Goal: Entertainment & Leisure: Consume media (video, audio)

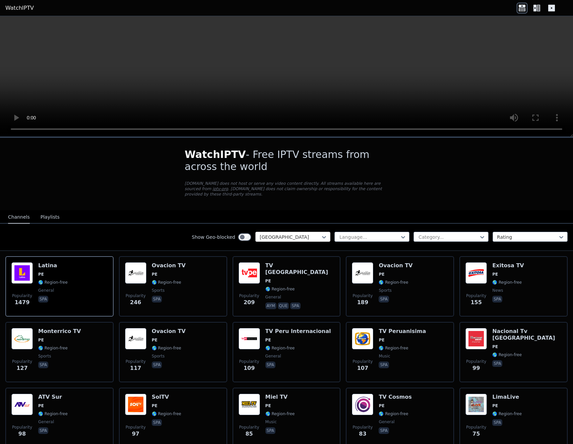
click at [309, 234] on div at bounding box center [290, 237] width 61 height 7
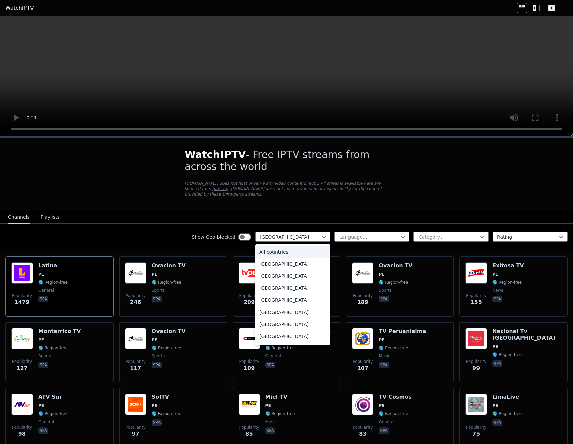
click at [293, 246] on div "All countries" at bounding box center [292, 252] width 75 height 12
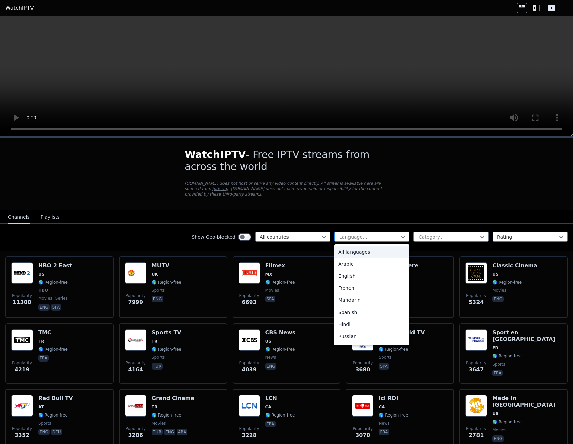
click at [350, 234] on div at bounding box center [369, 237] width 61 height 7
click at [355, 270] on div "English" at bounding box center [372, 276] width 75 height 12
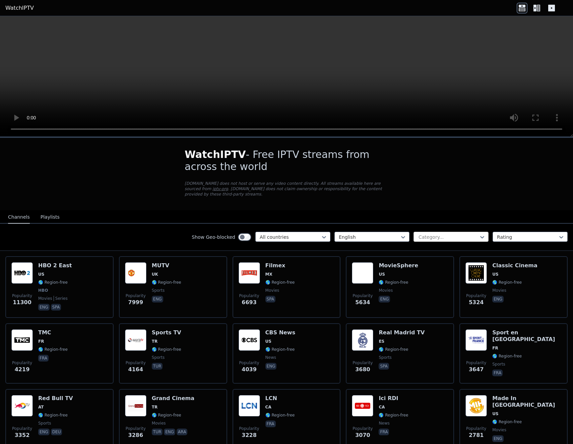
click at [433, 234] on div at bounding box center [448, 237] width 61 height 7
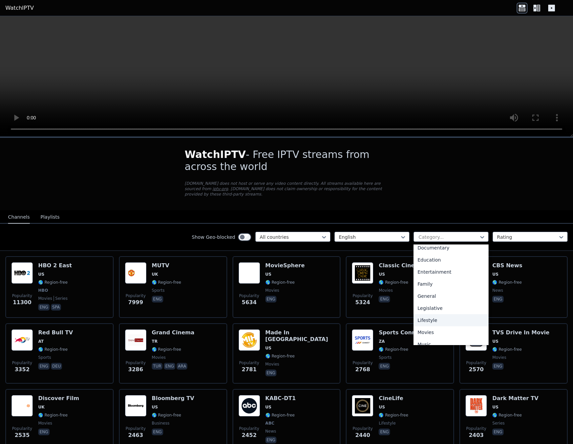
scroll to position [134, 0]
click at [436, 317] on div "News" at bounding box center [451, 323] width 75 height 12
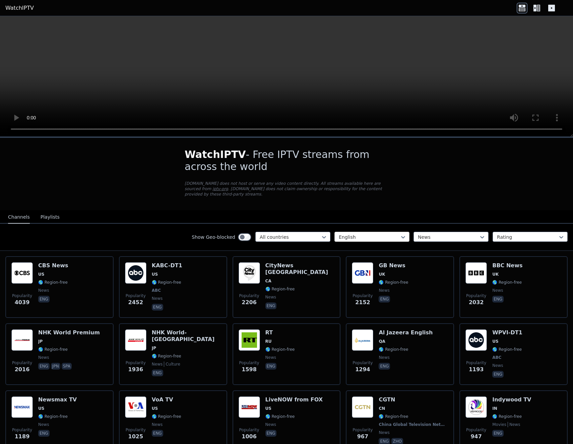
click at [361, 236] on div "English" at bounding box center [372, 237] width 75 height 10
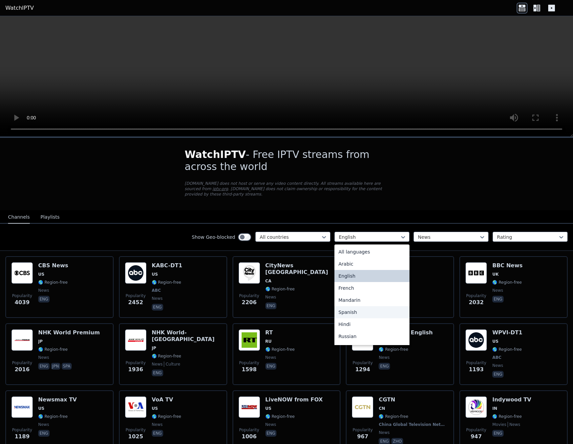
click at [344, 306] on div "Spanish" at bounding box center [372, 312] width 75 height 12
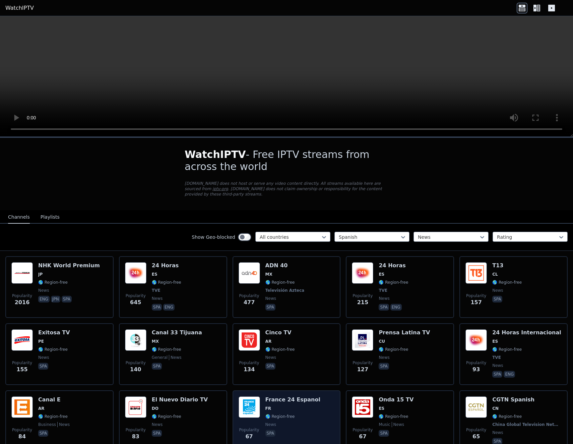
click at [251, 401] on img at bounding box center [249, 406] width 21 height 21
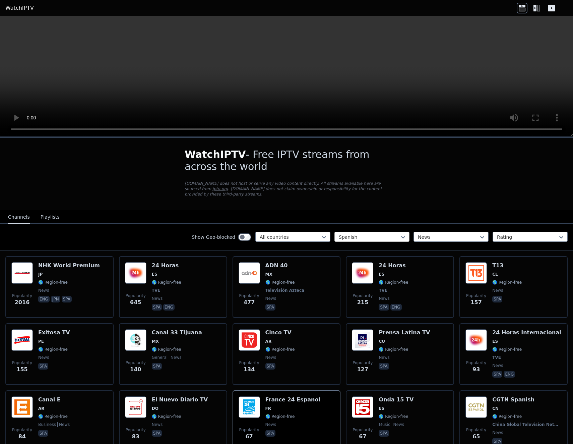
click at [367, 234] on div at bounding box center [369, 237] width 61 height 7
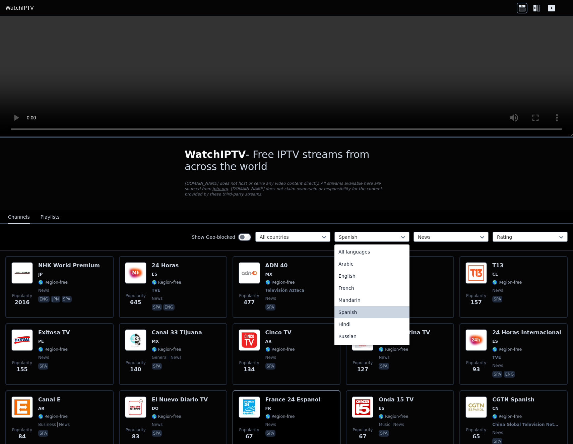
click at [359, 246] on div "All languages" at bounding box center [372, 252] width 75 height 12
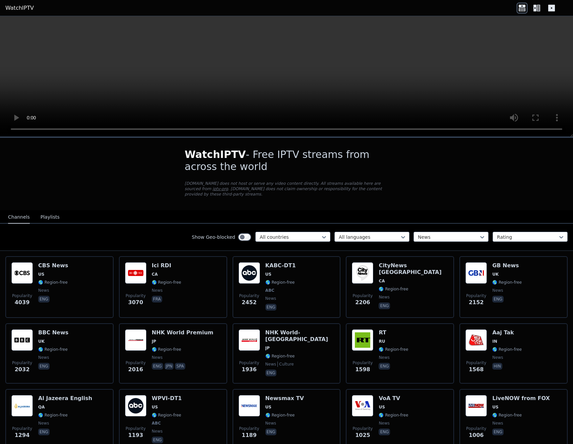
scroll to position [571, 0]
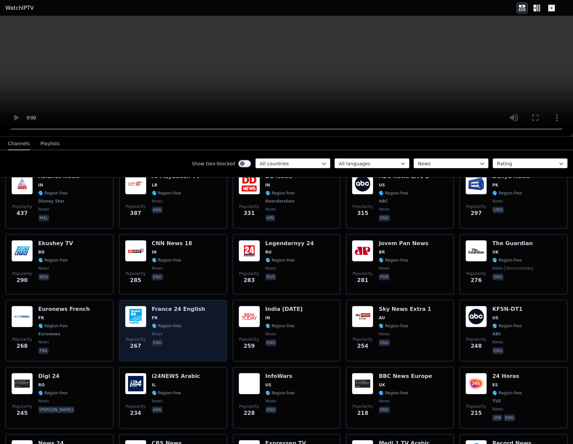
click at [126, 306] on img at bounding box center [135, 316] width 21 height 21
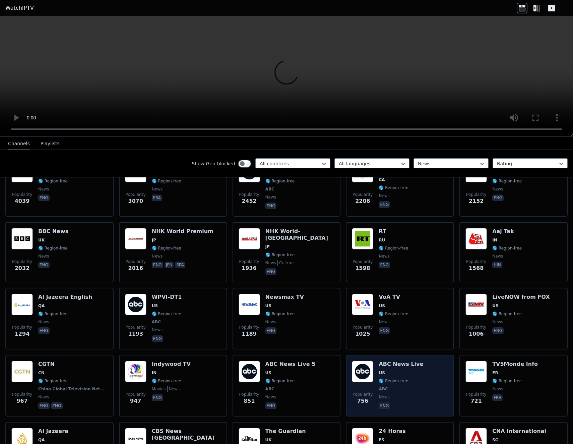
scroll to position [0, 0]
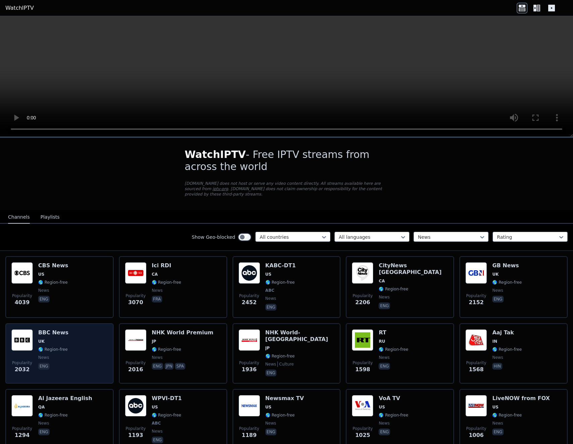
click at [24, 338] on img at bounding box center [21, 339] width 21 height 21
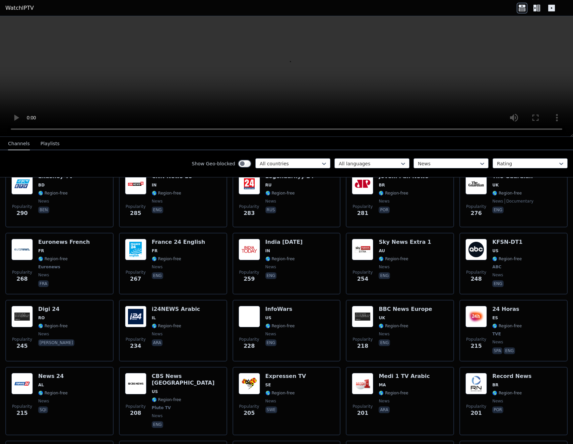
scroll to position [1104, 0]
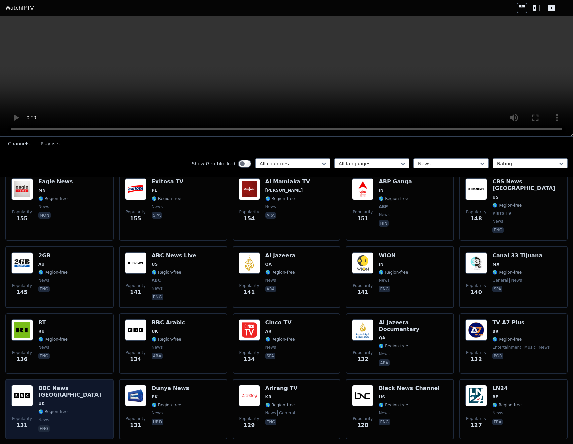
click at [28, 385] on div "Popularity 131" at bounding box center [21, 409] width 21 height 48
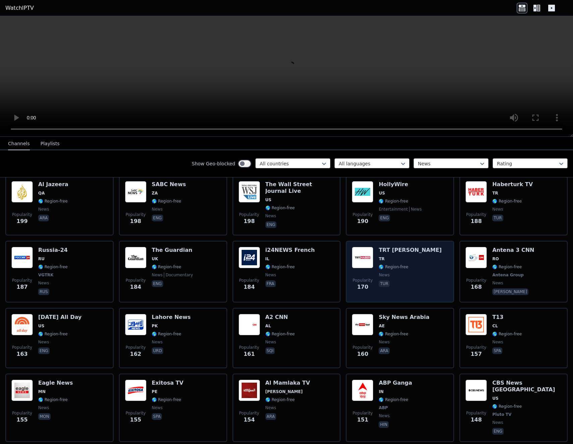
scroll to position [668, 0]
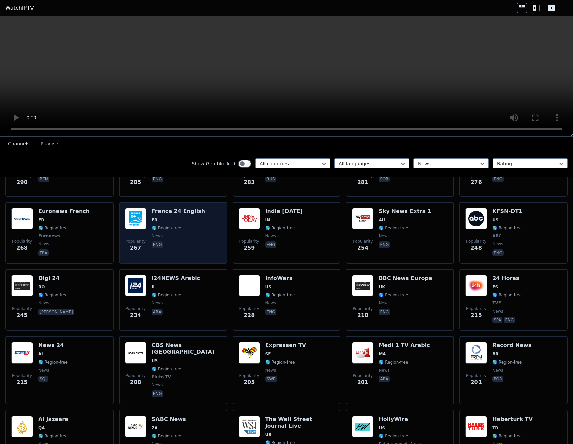
click at [137, 208] on img at bounding box center [135, 218] width 21 height 21
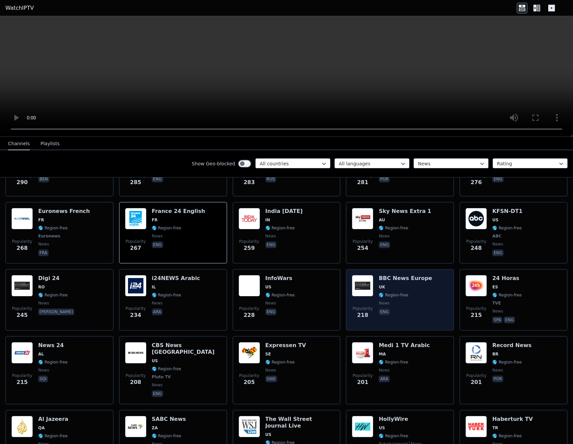
click at [363, 275] on img at bounding box center [362, 285] width 21 height 21
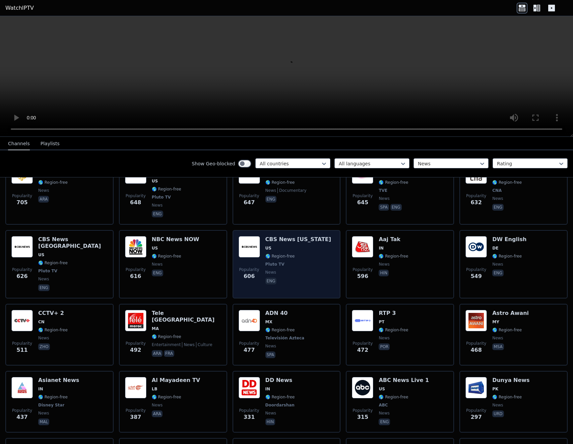
scroll to position [300, 0]
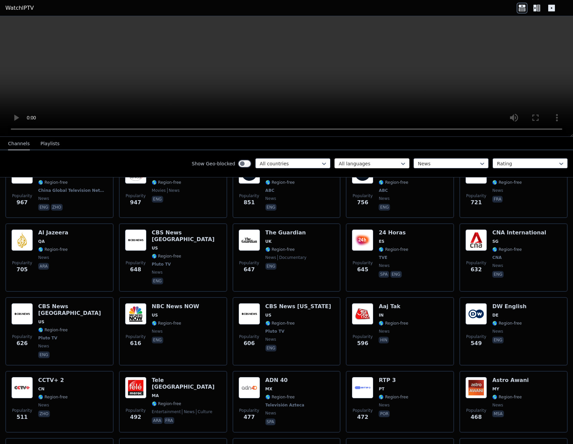
click at [373, 166] on div at bounding box center [369, 163] width 61 height 7
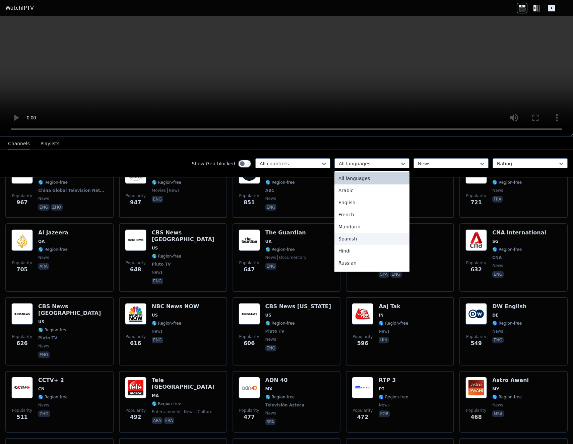
click at [351, 241] on div "Spanish" at bounding box center [372, 239] width 75 height 12
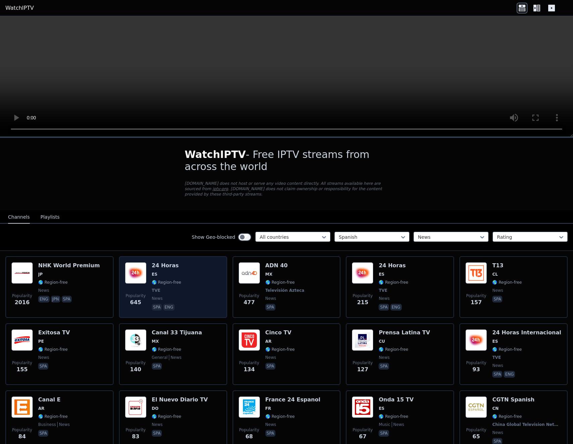
click at [156, 281] on div "24 Horas ES 🌎 Region-free TVE news spa eng" at bounding box center [166, 287] width 29 height 50
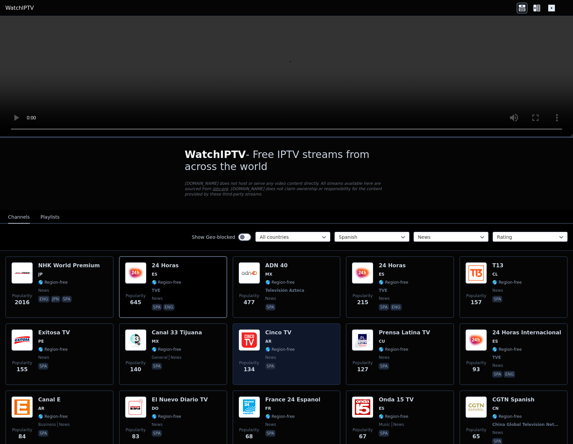
scroll to position [67, 0]
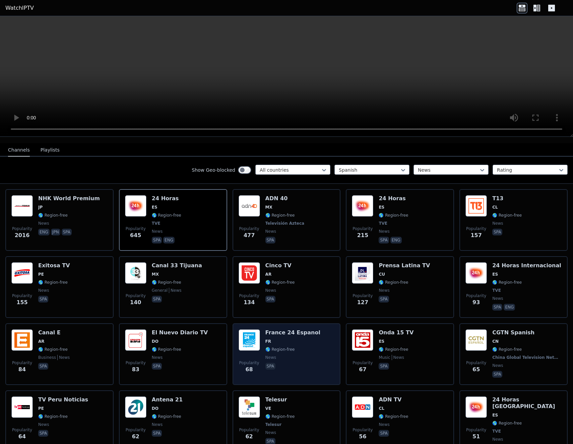
click at [265, 339] on span "FR" at bounding box center [268, 341] width 6 height 5
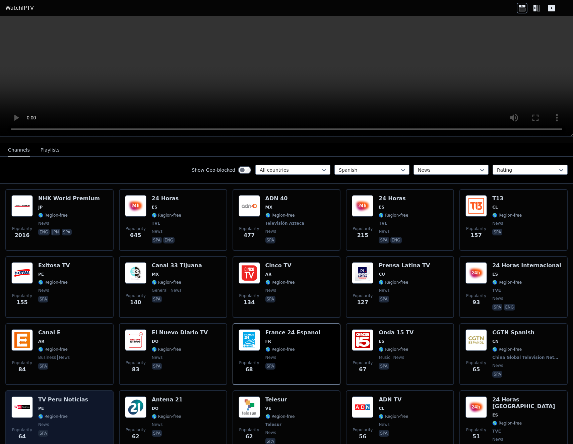
click at [20, 407] on img at bounding box center [21, 406] width 21 height 21
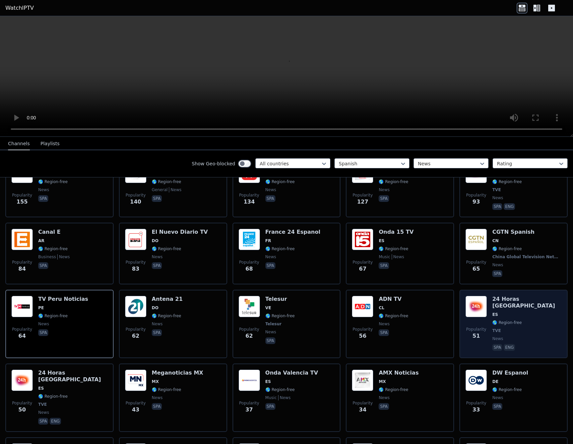
scroll to position [235, 0]
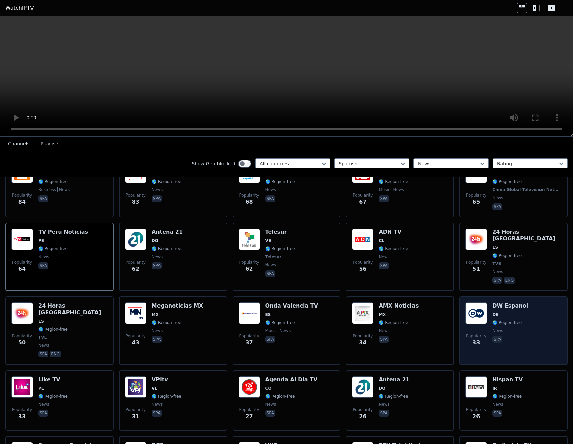
click at [470, 302] on img at bounding box center [476, 312] width 21 height 21
